Goal: Navigation & Orientation: Find specific page/section

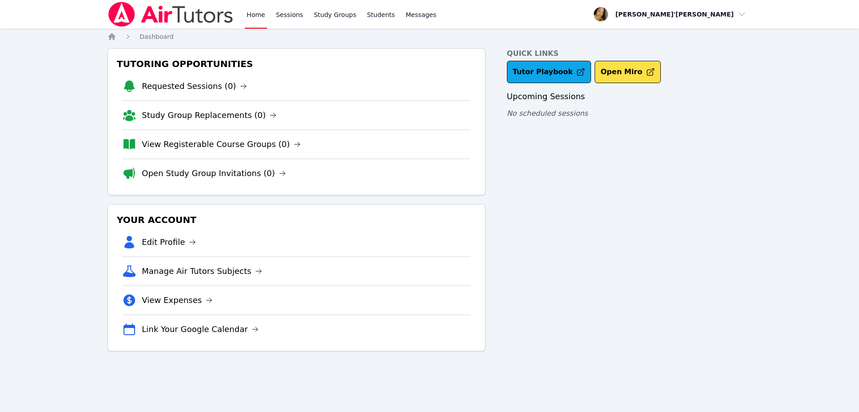
click at [558, 343] on div "Quick Links Tutor Playbook Open Miro Upcoming Sessions No scheduled sessions" at bounding box center [629, 199] width 245 height 303
click at [718, 224] on div "Quick Links Tutor Playbook Open Miro Upcoming Sessions No scheduled sessions" at bounding box center [629, 199] width 245 height 303
